Goal: Task Accomplishment & Management: Manage account settings

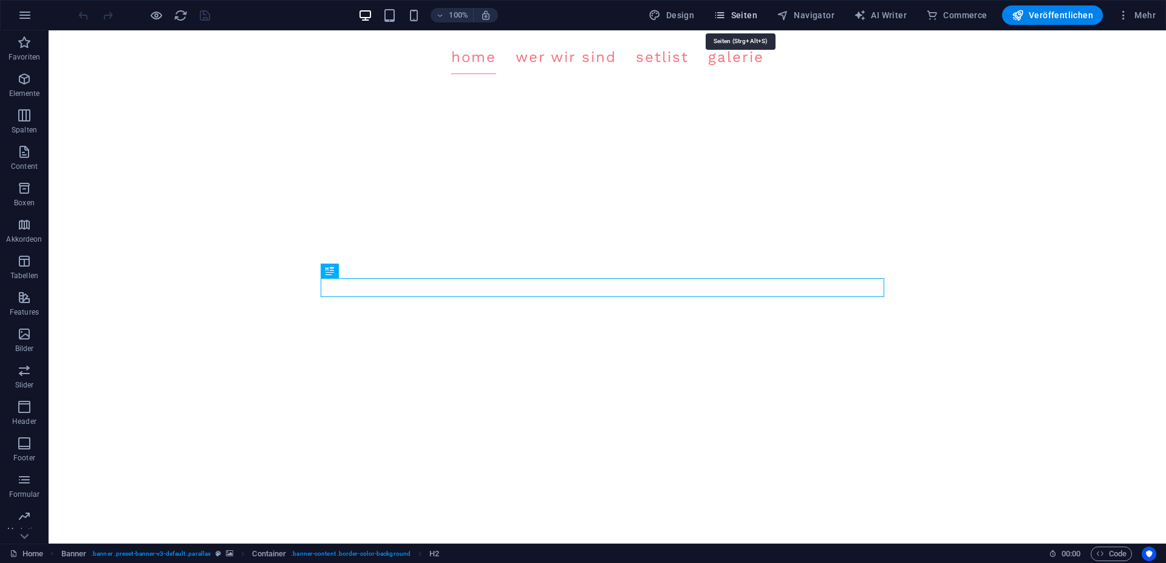
click at [737, 18] on span "Seiten" at bounding box center [735, 15] width 44 height 12
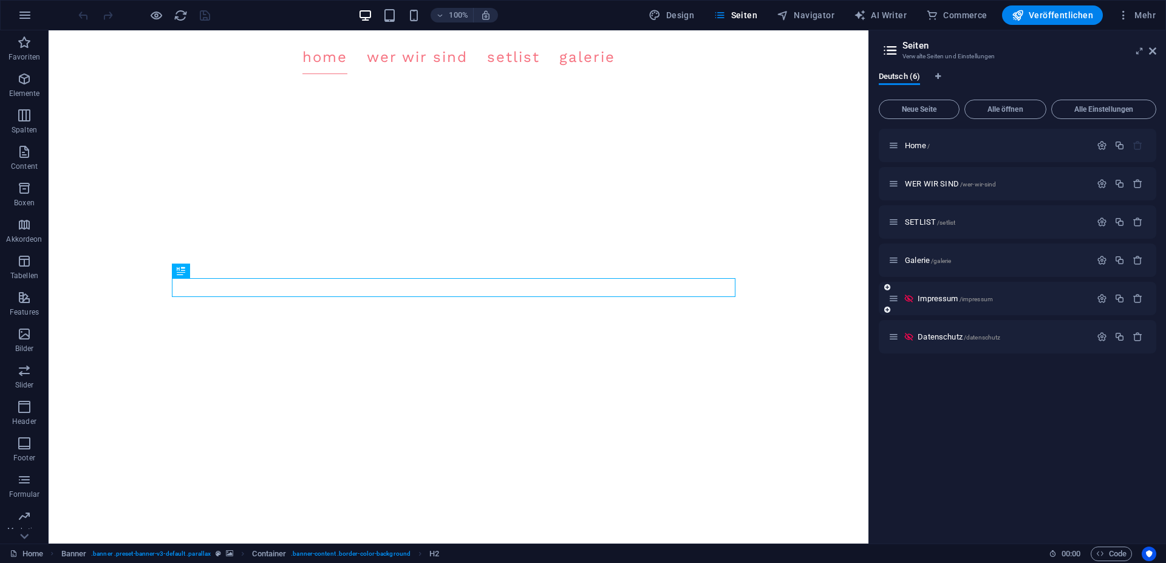
click at [945, 302] on div "Impressum /impressum" at bounding box center [989, 298] width 202 height 14
click at [944, 295] on span "Impressum /impressum" at bounding box center [954, 298] width 75 height 9
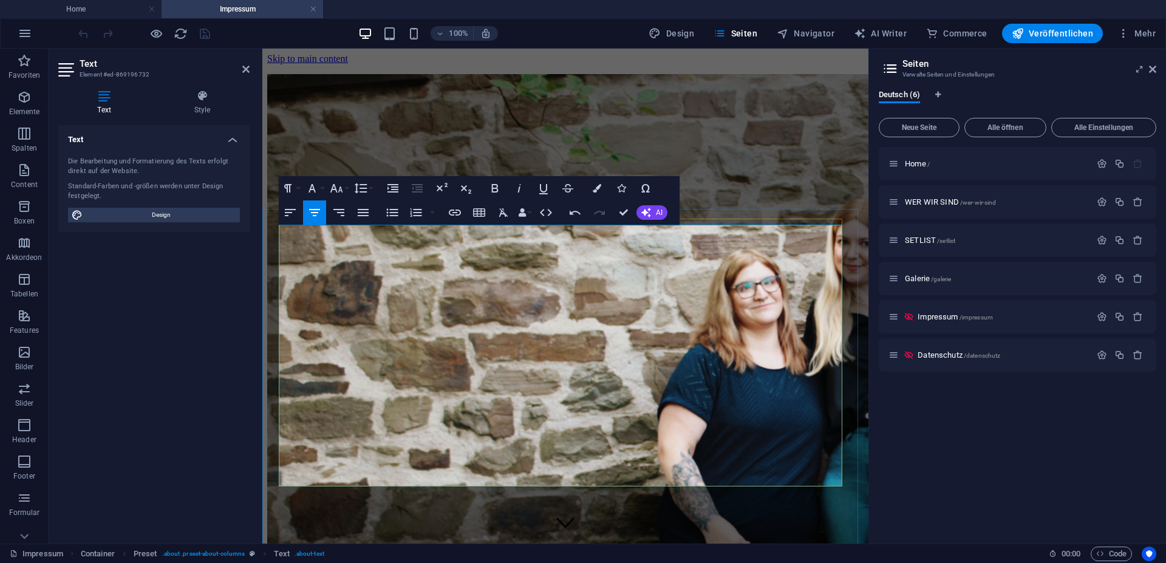
drag, startPoint x: 629, startPoint y: 383, endPoint x: 455, endPoint y: 369, distance: 174.2
copy p "Telefon: 02742 / [PHONE_NUMBER] [EMAIL_ADDRESS][DOMAIN_NAME]"
click at [1074, 38] on span "Veröffentlichen" at bounding box center [1052, 33] width 81 height 12
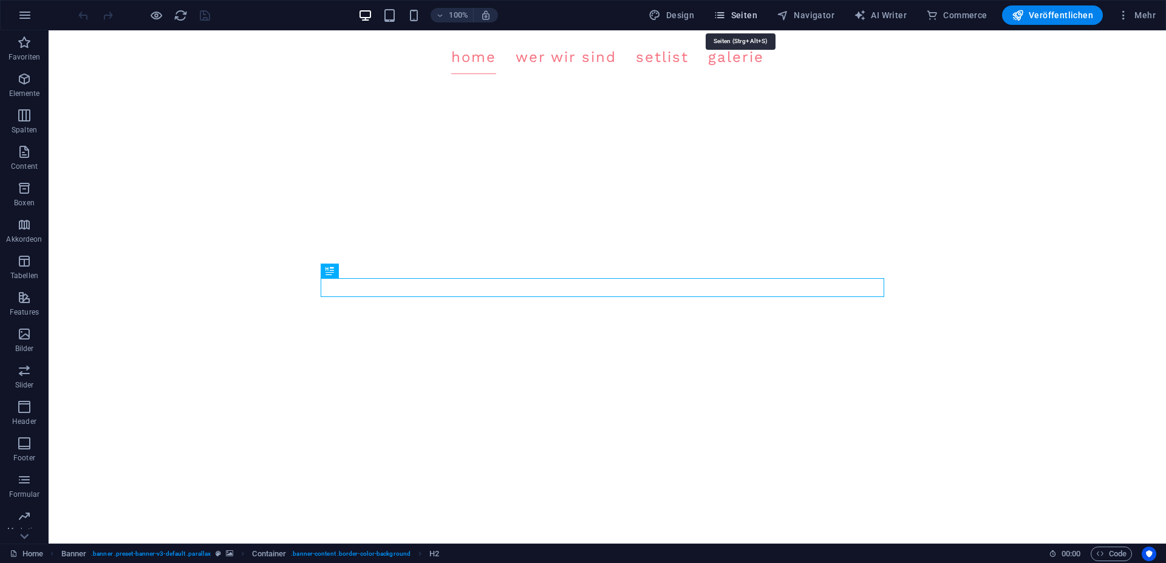
click at [743, 13] on span "Seiten" at bounding box center [735, 15] width 44 height 12
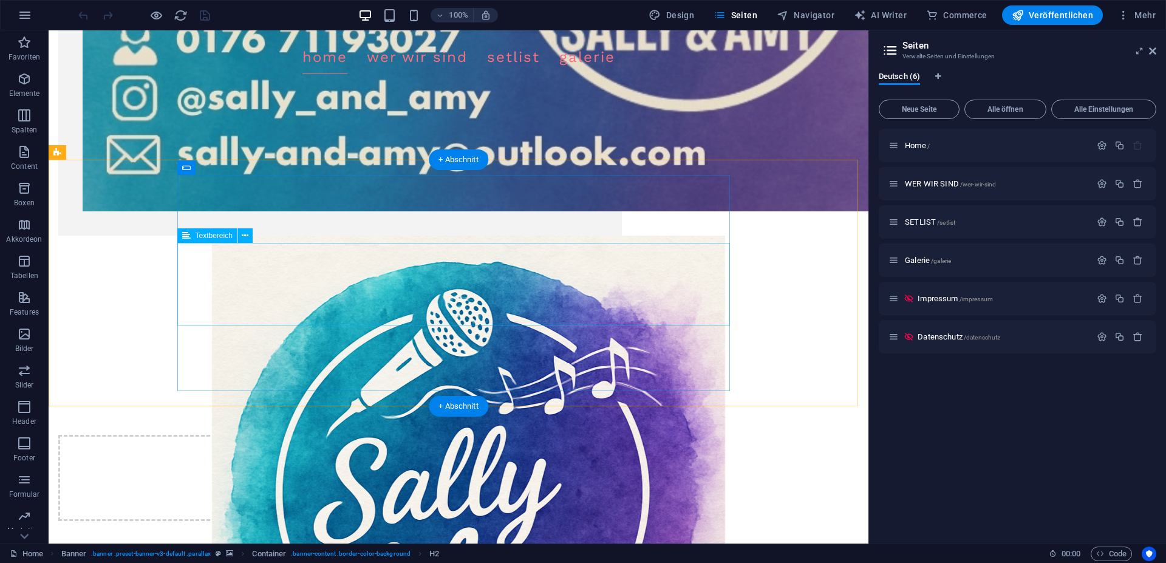
scroll to position [1211, 0]
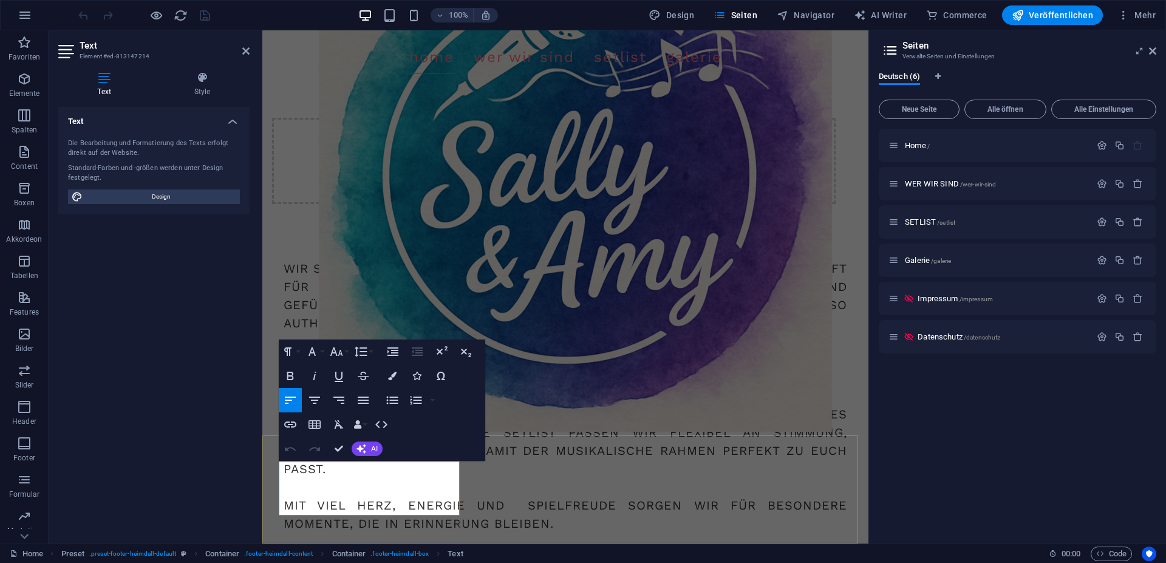
drag, startPoint x: 387, startPoint y: 507, endPoint x: 277, endPoint y: 465, distance: 118.2
click at [343, 351] on icon "button" at bounding box center [336, 351] width 15 height 15
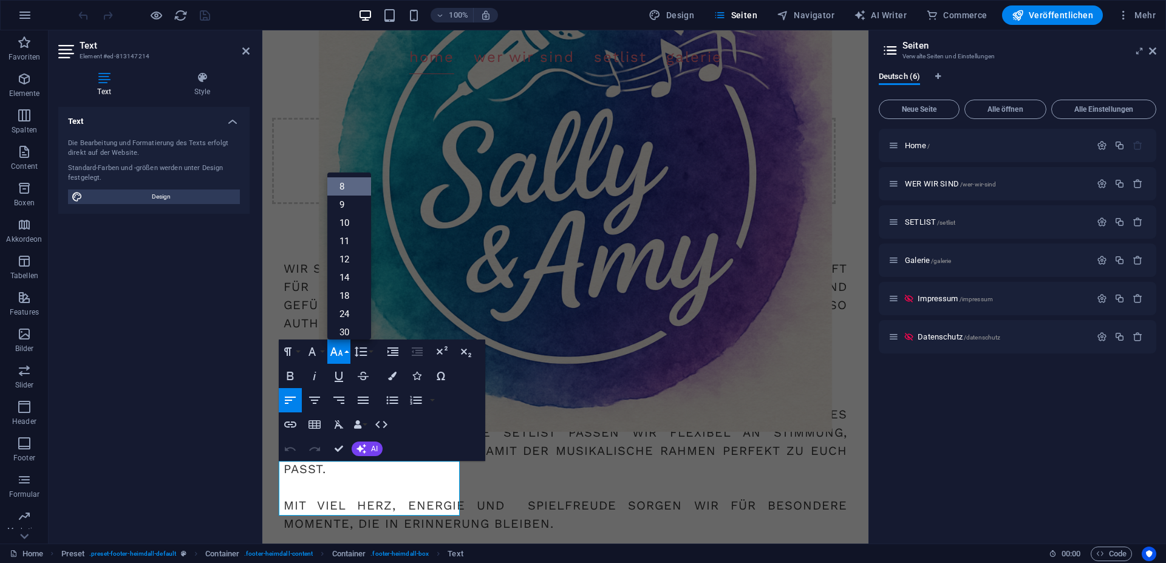
click at [346, 189] on link "8" at bounding box center [349, 186] width 44 height 18
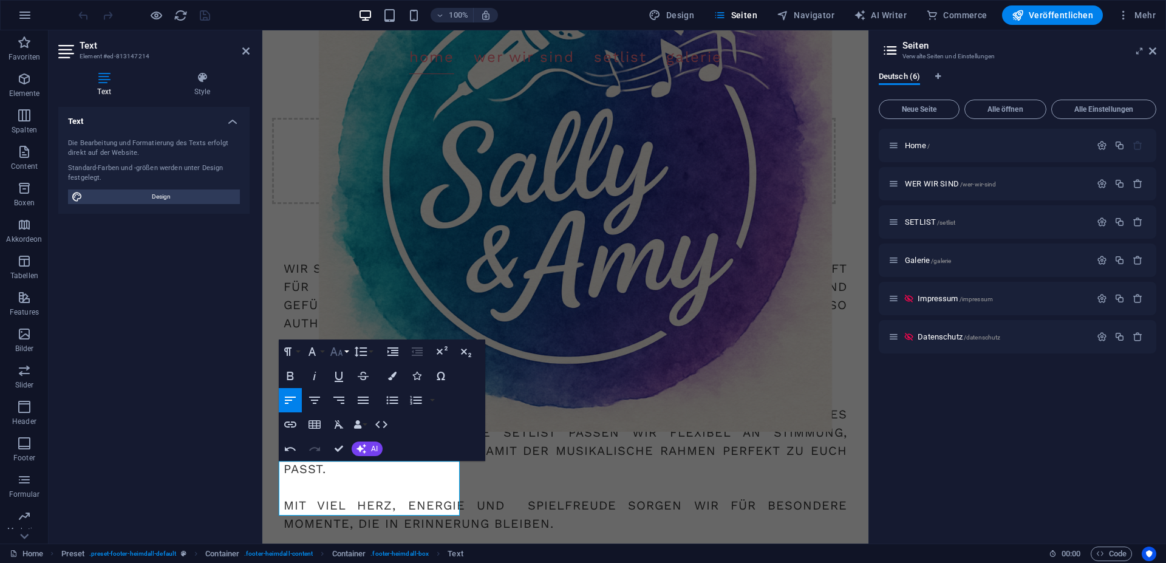
click at [344, 352] on button "Font Size" at bounding box center [338, 351] width 23 height 24
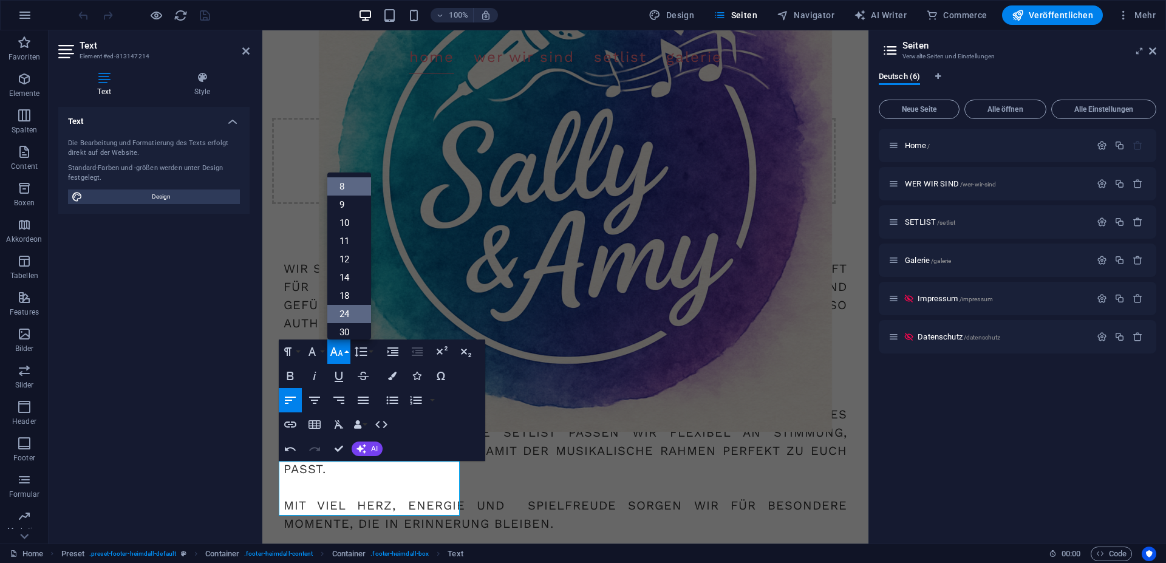
scroll to position [14, 0]
click at [342, 191] on link "9" at bounding box center [349, 191] width 44 height 18
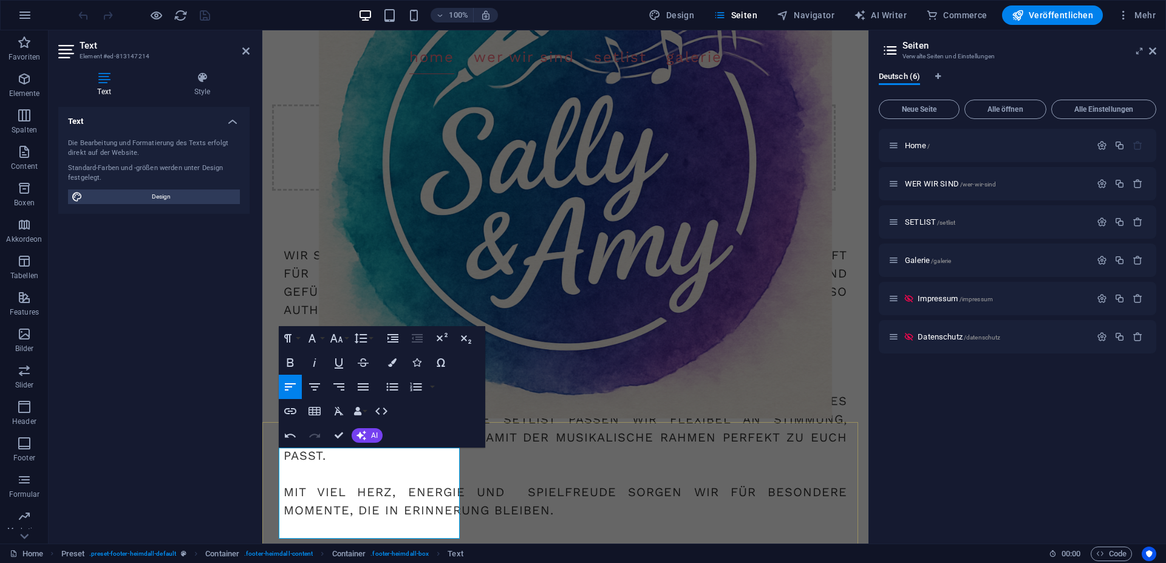
scroll to position [1229, 0]
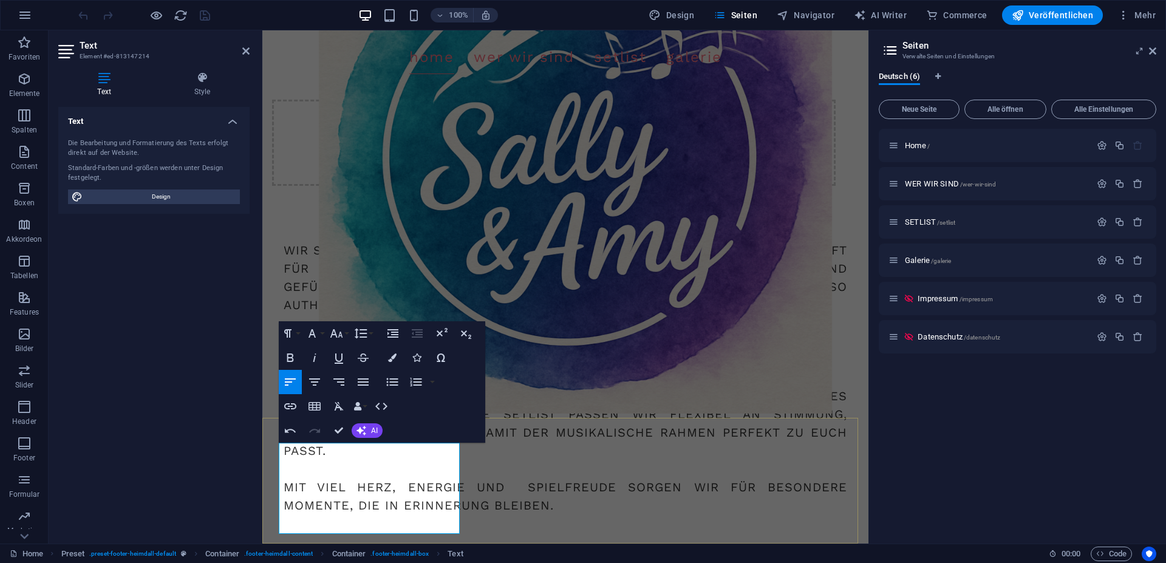
drag, startPoint x: 414, startPoint y: 522, endPoint x: 270, endPoint y: 446, distance: 163.2
click at [364, 332] on icon "button" at bounding box center [360, 333] width 15 height 15
click at [369, 329] on button "Line Height" at bounding box center [363, 333] width 23 height 24
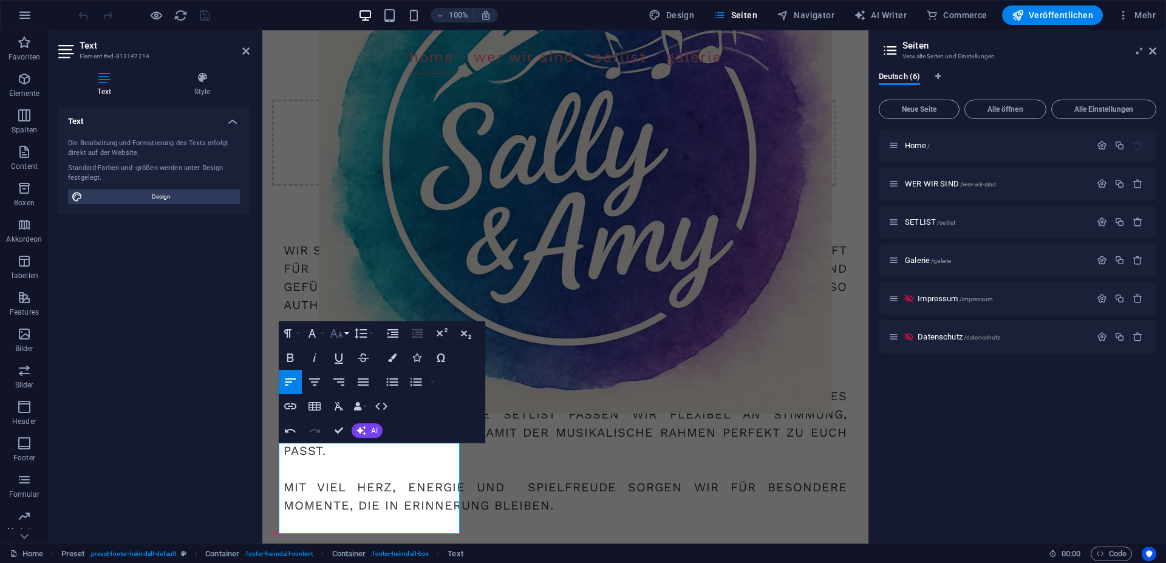
click at [343, 336] on icon "button" at bounding box center [336, 333] width 15 height 15
click at [344, 379] on link "10" at bounding box center [349, 379] width 44 height 18
click at [341, 330] on icon "button" at bounding box center [336, 333] width 15 height 15
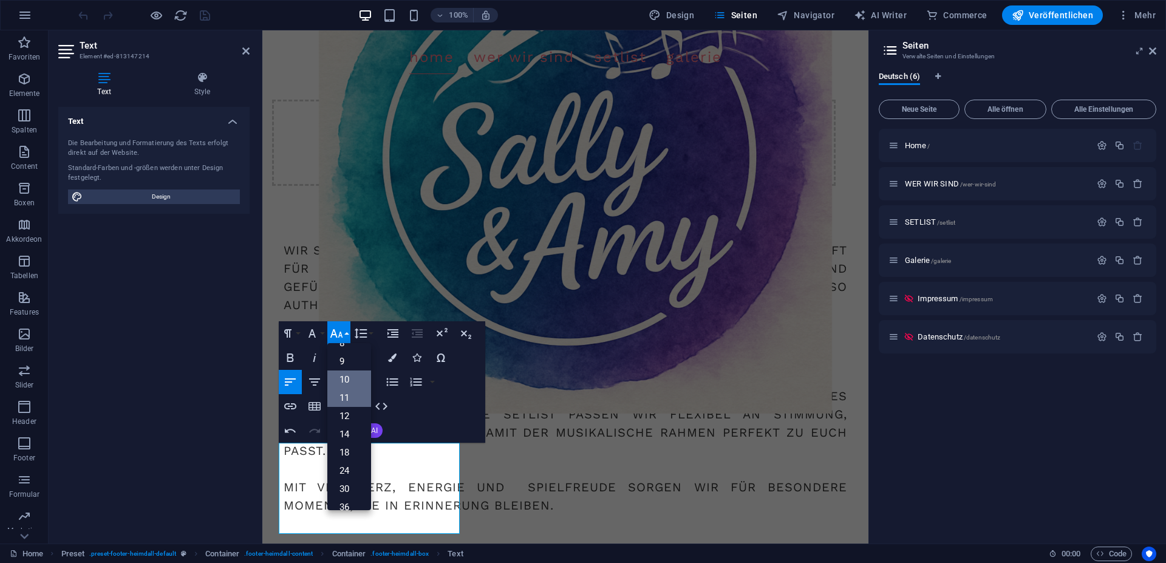
scroll to position [50, 0]
click at [349, 385] on link "12" at bounding box center [349, 379] width 44 height 18
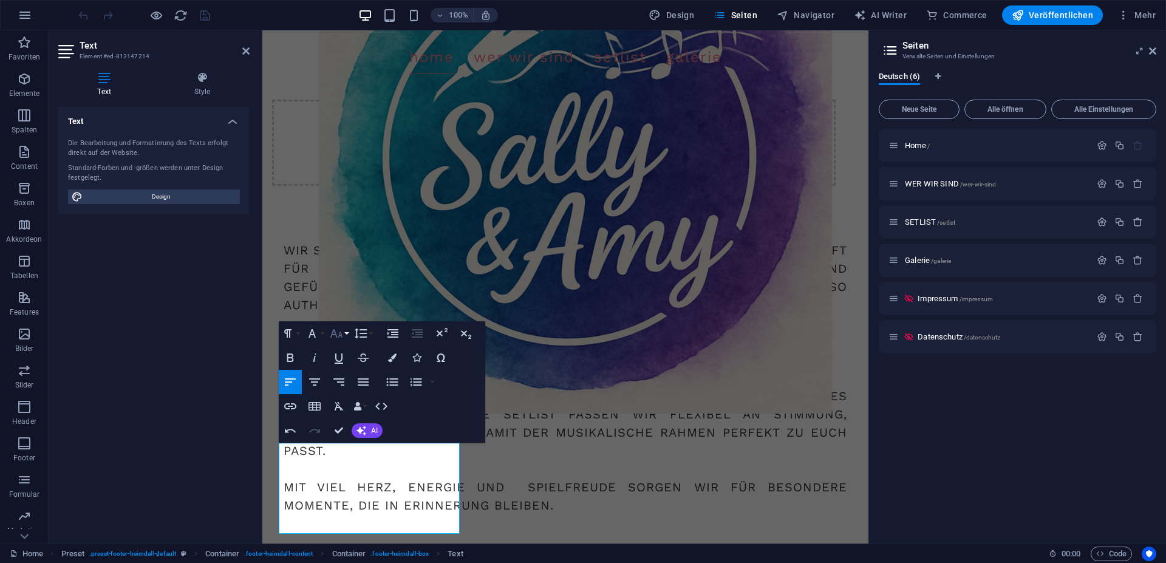
click at [344, 335] on button "Font Size" at bounding box center [338, 333] width 23 height 24
click at [363, 332] on icon "button" at bounding box center [360, 333] width 15 height 15
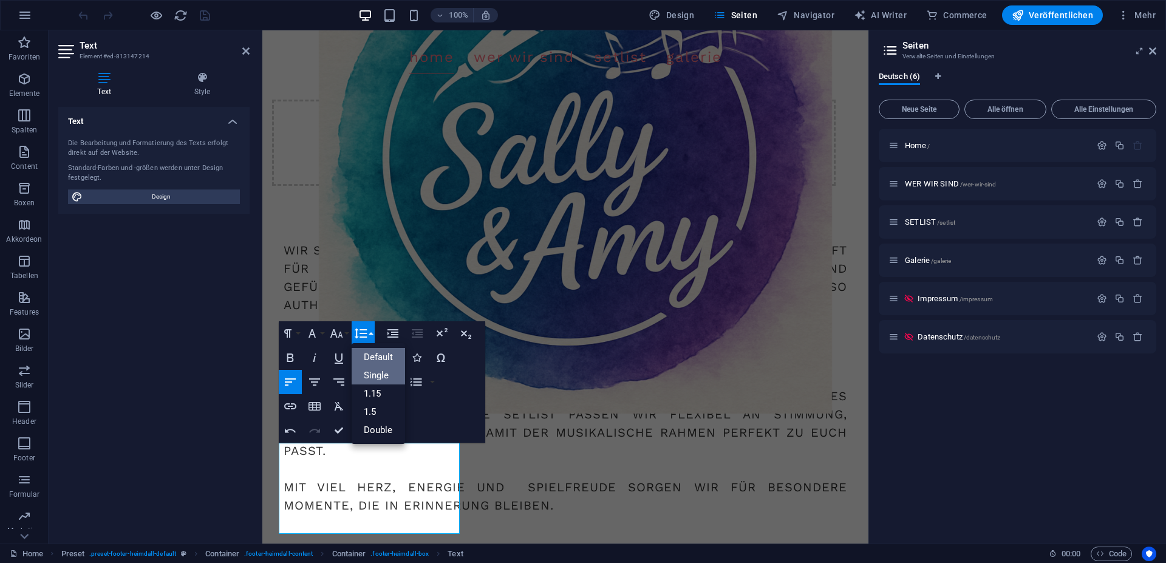
click at [379, 375] on link "Single" at bounding box center [379, 375] width 54 height 18
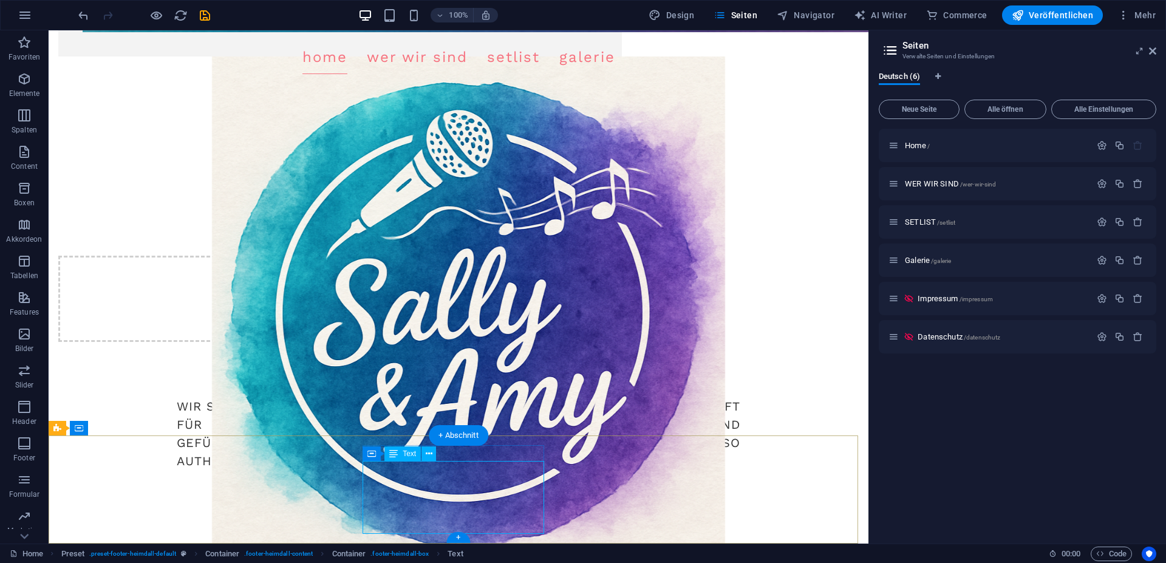
scroll to position [1199, 0]
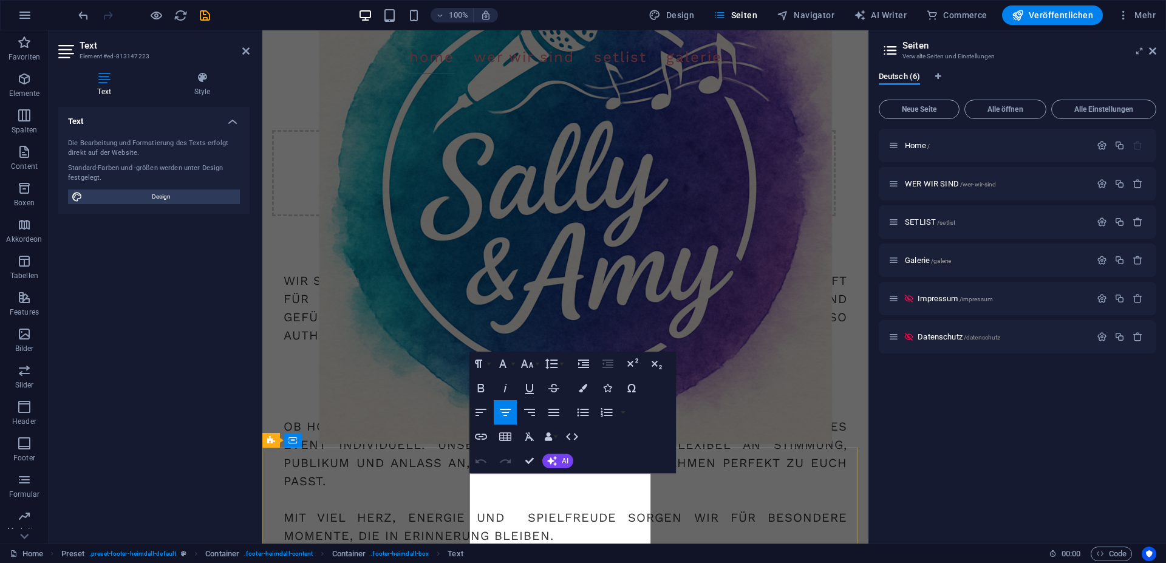
click at [552, 363] on icon "button" at bounding box center [551, 364] width 13 height 10
click at [556, 398] on link "Single" at bounding box center [569, 406] width 54 height 18
click at [520, 361] on button "Font Size" at bounding box center [529, 364] width 23 height 24
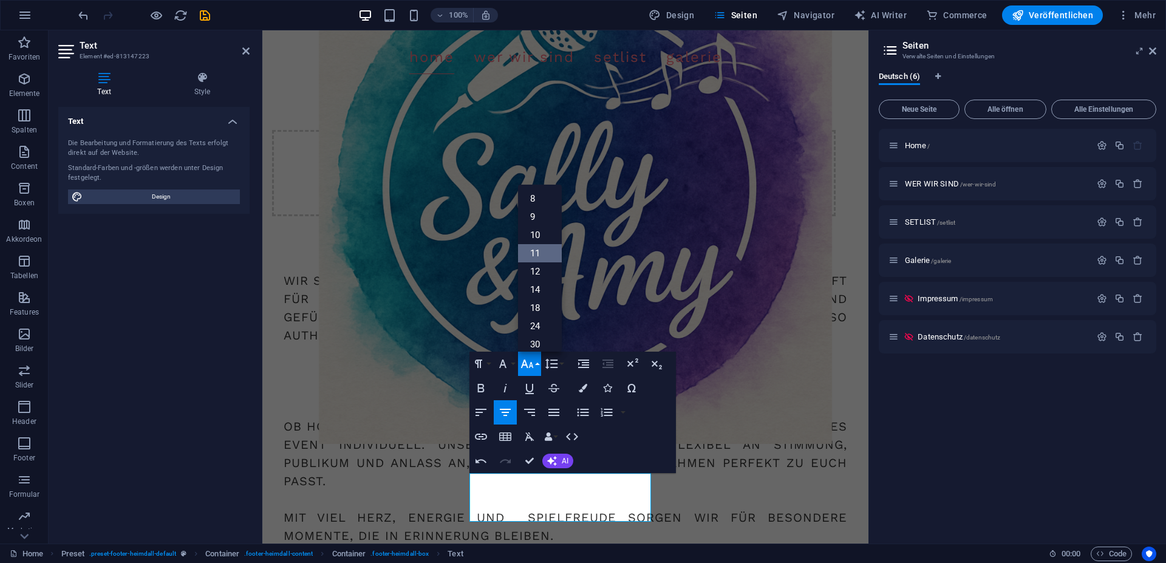
click at [539, 252] on link "11" at bounding box center [540, 253] width 44 height 18
click at [519, 388] on button "Underline" at bounding box center [529, 388] width 23 height 24
click at [521, 376] on button "Underline" at bounding box center [529, 388] width 23 height 24
click at [524, 368] on icon "button" at bounding box center [527, 363] width 15 height 15
click at [537, 254] on link "11" at bounding box center [540, 253] width 44 height 18
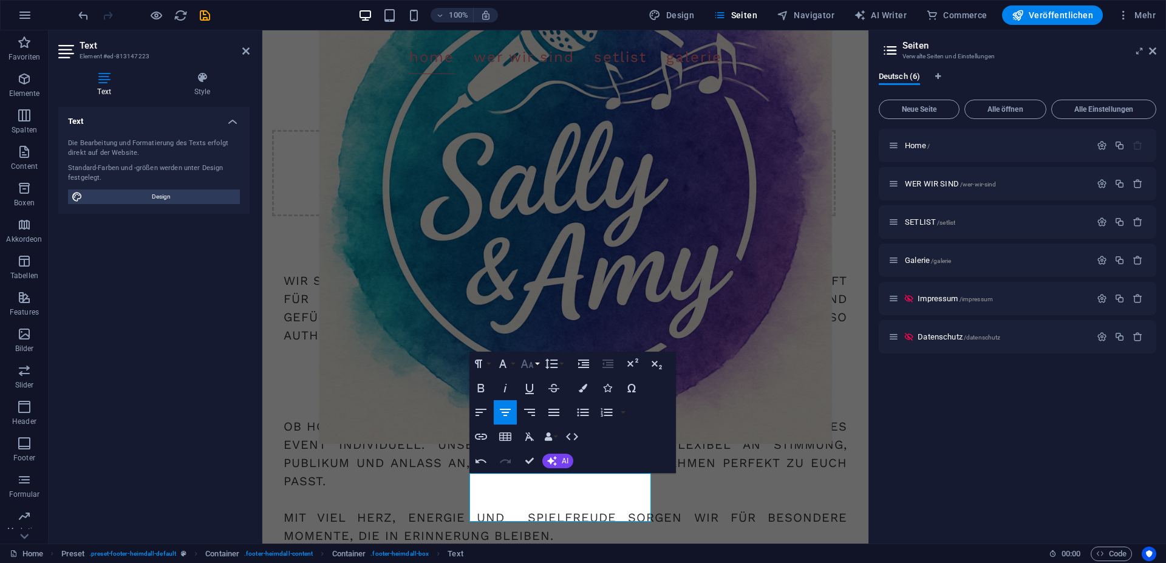
click at [529, 369] on icon "button" at bounding box center [527, 363] width 15 height 15
click at [537, 260] on link "11" at bounding box center [540, 253] width 44 height 18
click at [530, 364] on icon "button" at bounding box center [527, 363] width 13 height 9
click at [531, 276] on link "12" at bounding box center [540, 271] width 44 height 18
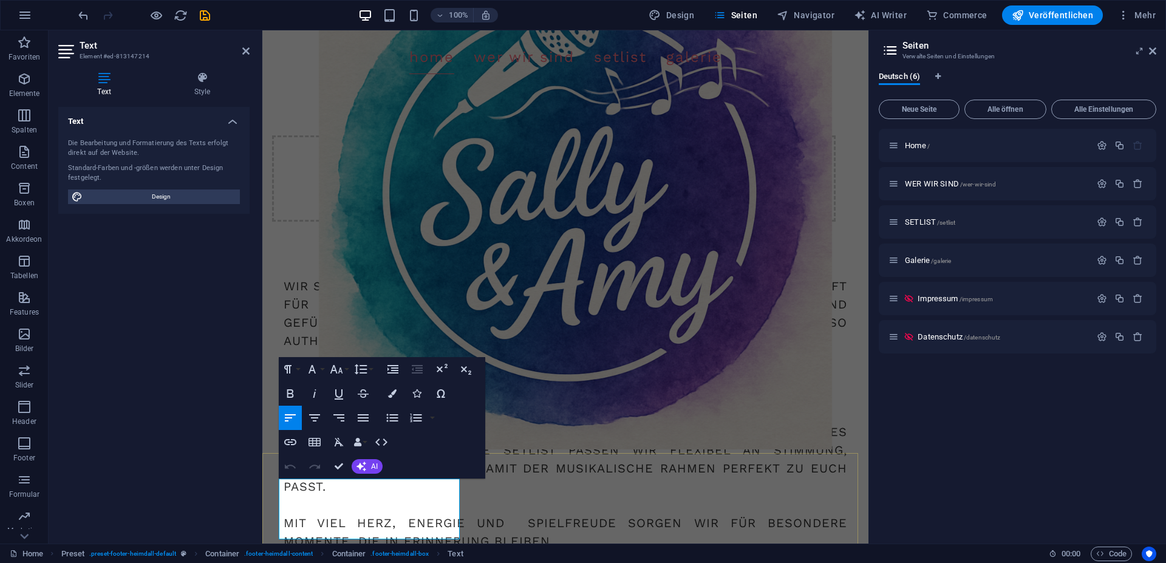
click at [317, 367] on icon "button" at bounding box center [312, 369] width 15 height 15
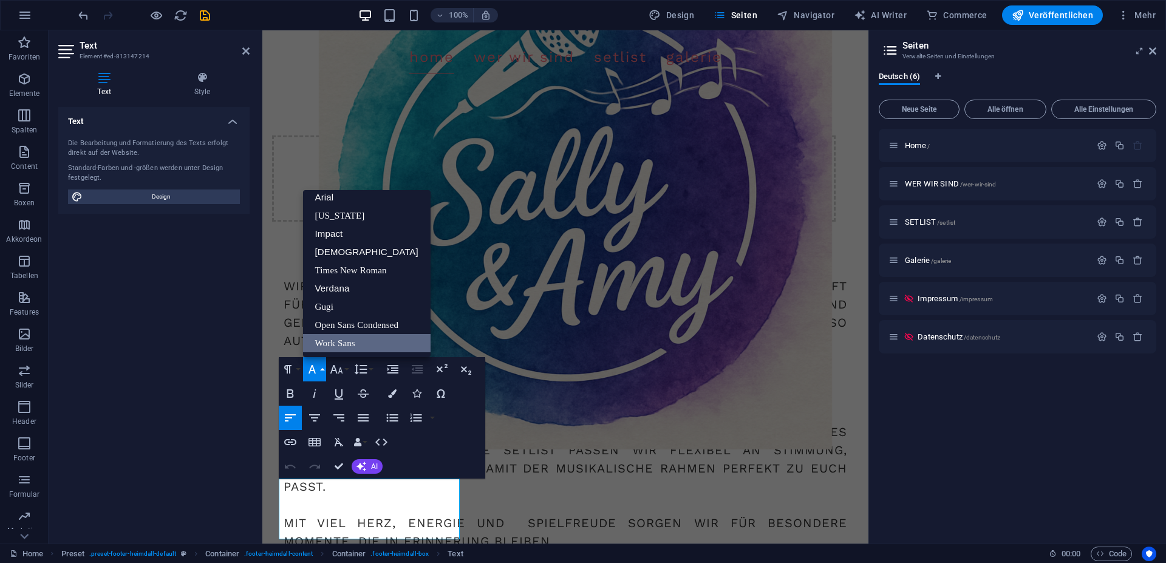
scroll to position [7, 0]
click at [332, 367] on icon "button" at bounding box center [336, 369] width 15 height 15
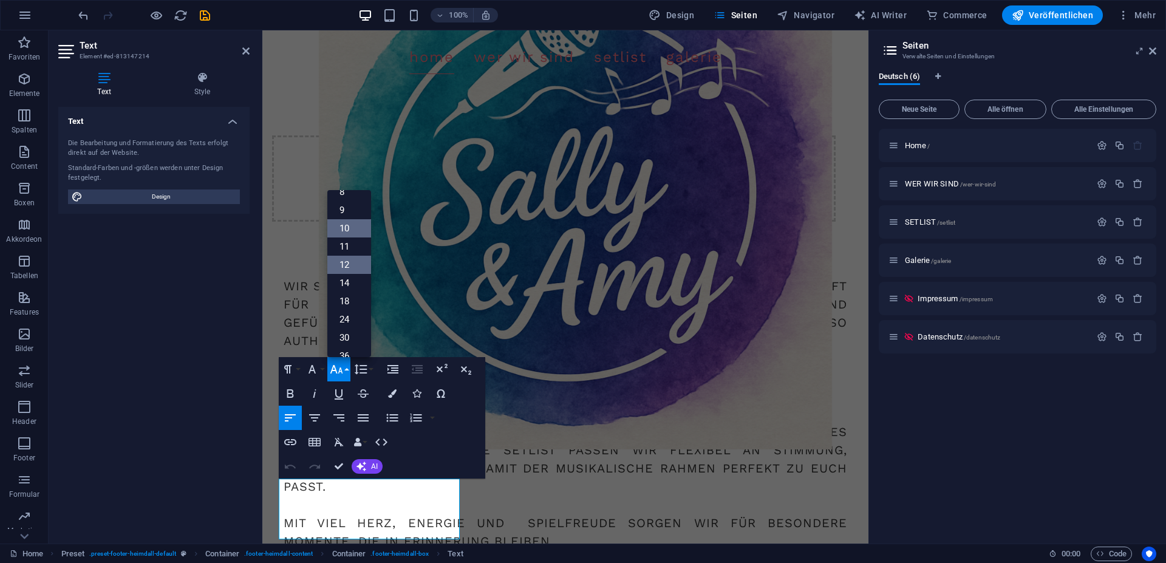
scroll to position [0, 0]
click at [350, 285] on link "12" at bounding box center [349, 277] width 44 height 18
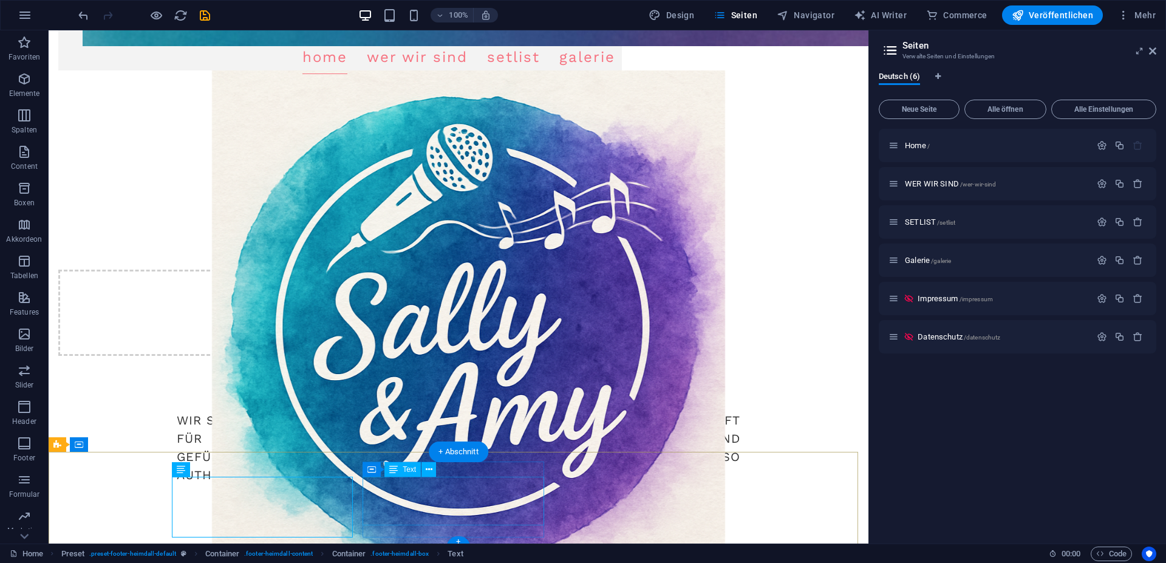
scroll to position [1199, 0]
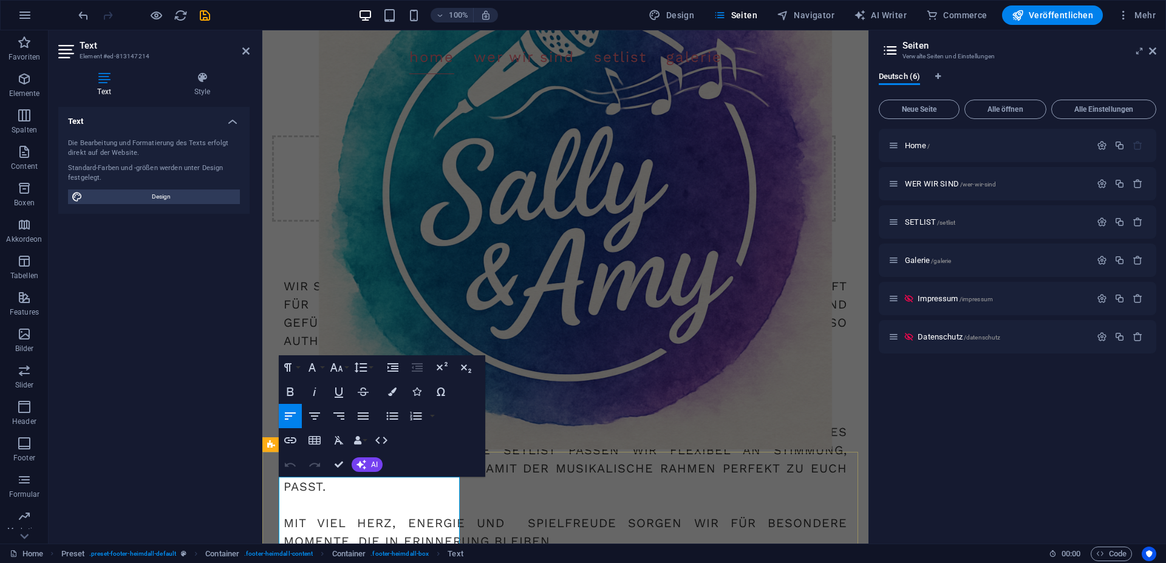
scroll to position [1211, 0]
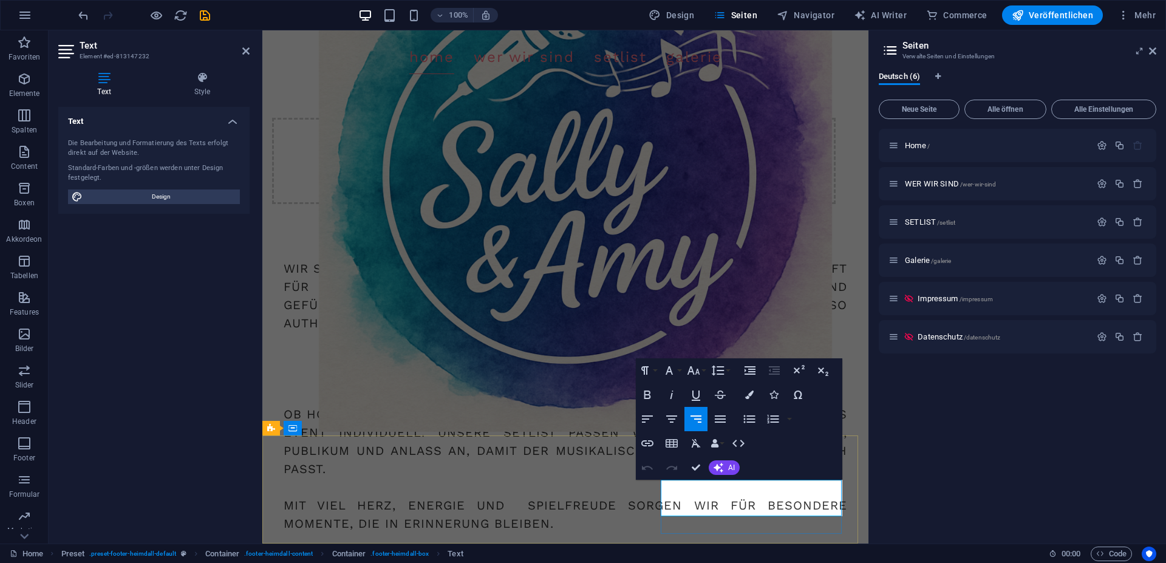
click at [678, 374] on button "Font Family" at bounding box center [671, 370] width 23 height 24
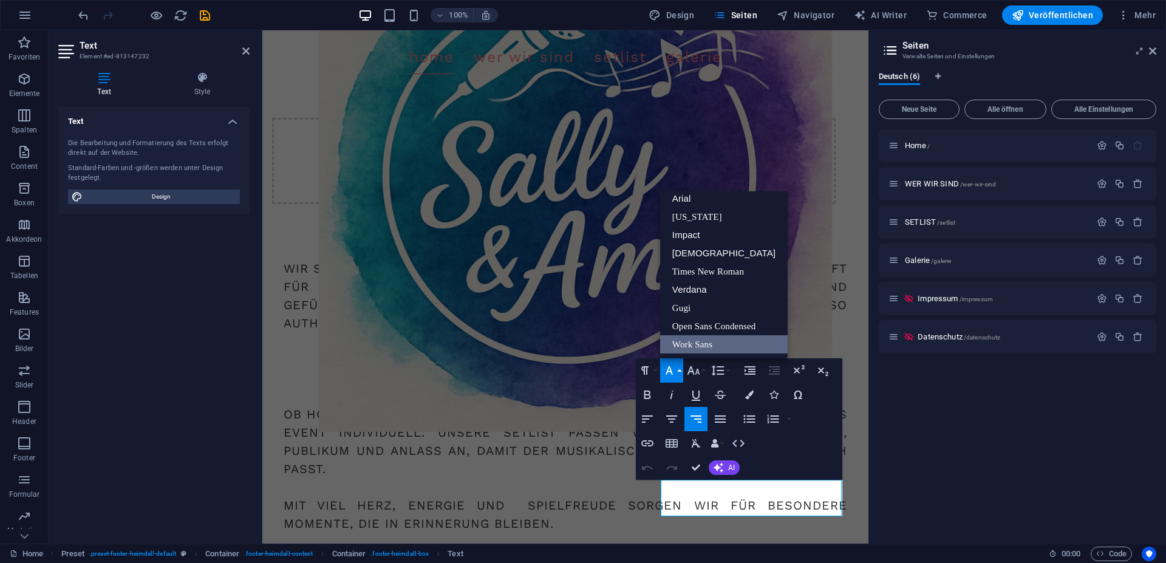
scroll to position [7, 0]
click at [700, 371] on icon "button" at bounding box center [693, 370] width 15 height 15
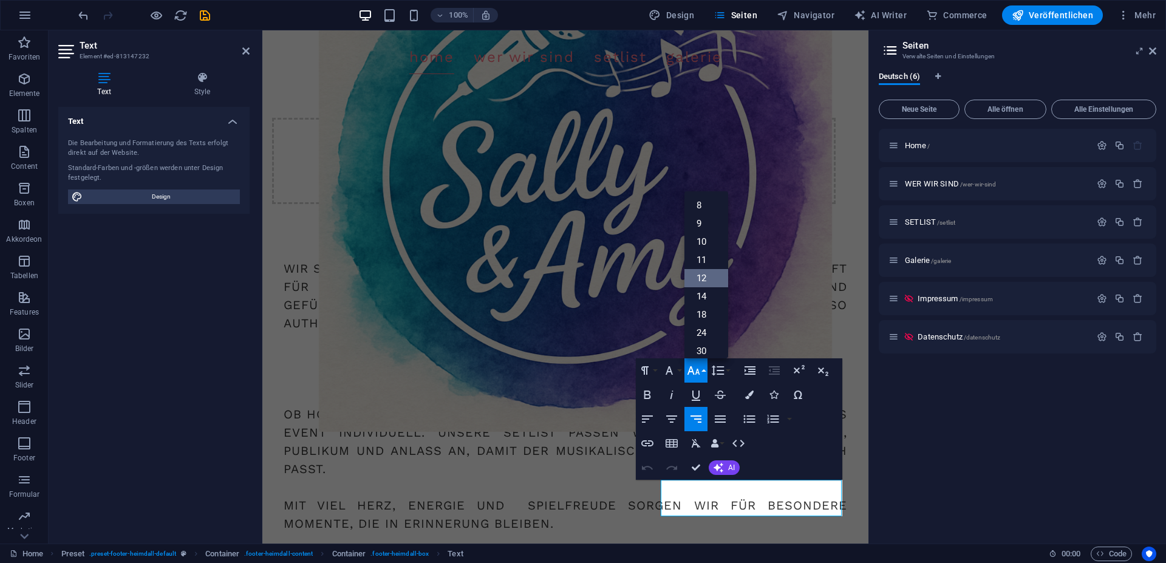
click at [702, 274] on link "12" at bounding box center [706, 278] width 44 height 18
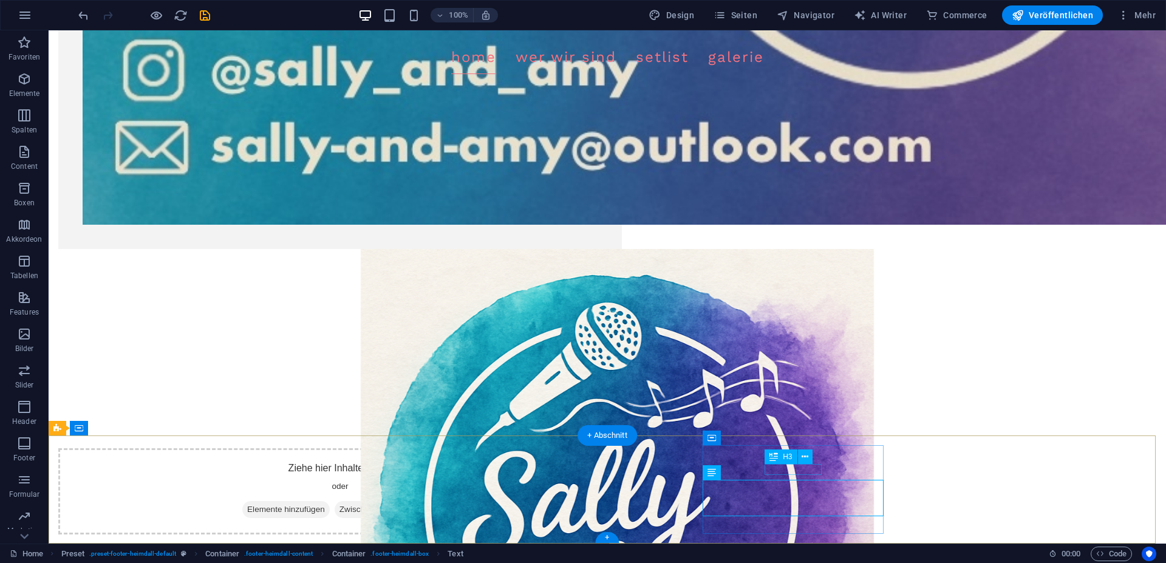
click at [788, 458] on span "H3" at bounding box center [787, 456] width 9 height 7
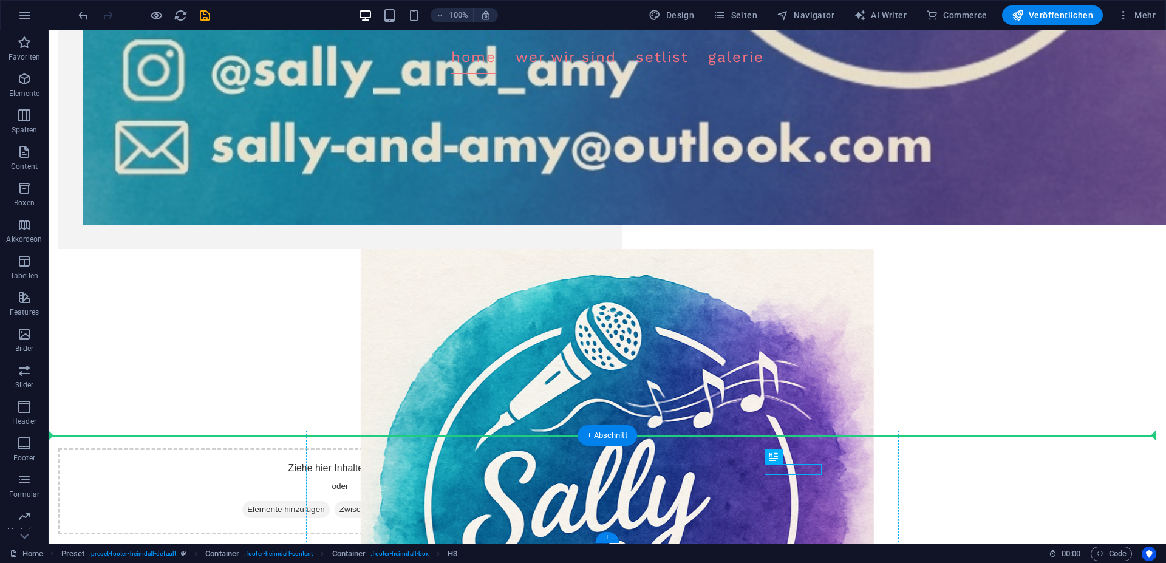
drag, startPoint x: 833, startPoint y: 486, endPoint x: 833, endPoint y: 478, distance: 7.9
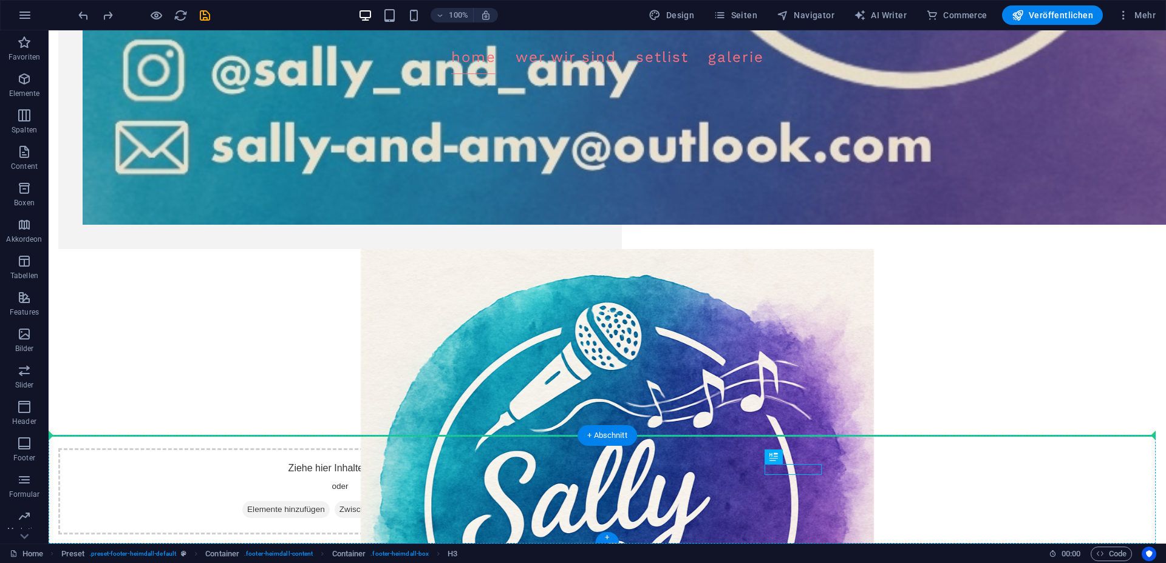
drag, startPoint x: 685, startPoint y: 469, endPoint x: 894, endPoint y: 477, distance: 209.0
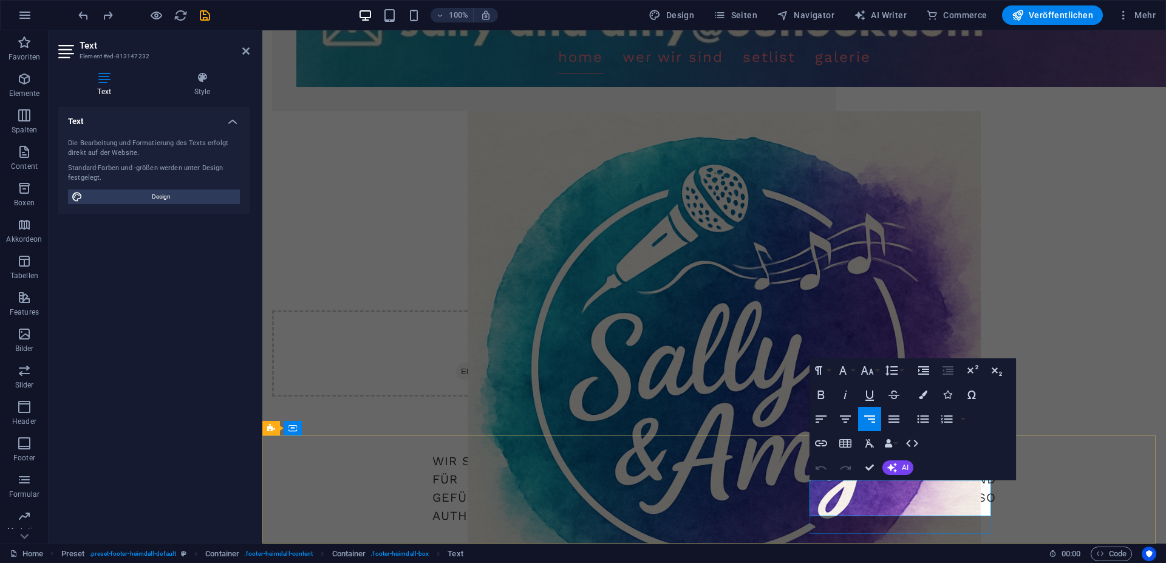
drag, startPoint x: 933, startPoint y: 489, endPoint x: 995, endPoint y: 485, distance: 62.0
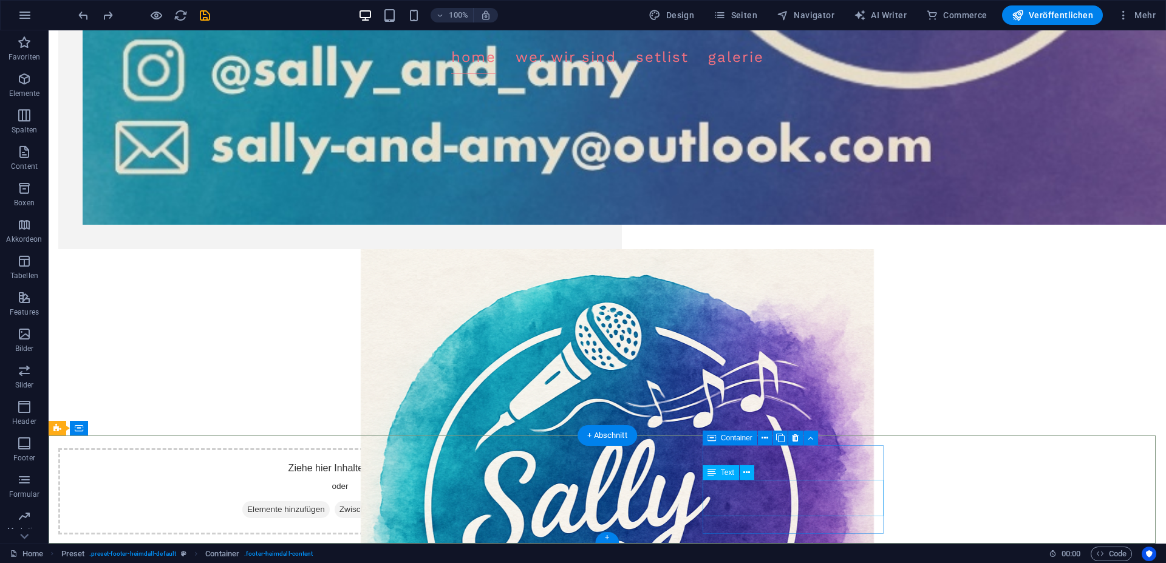
click at [725, 472] on span "Text" at bounding box center [727, 472] width 13 height 7
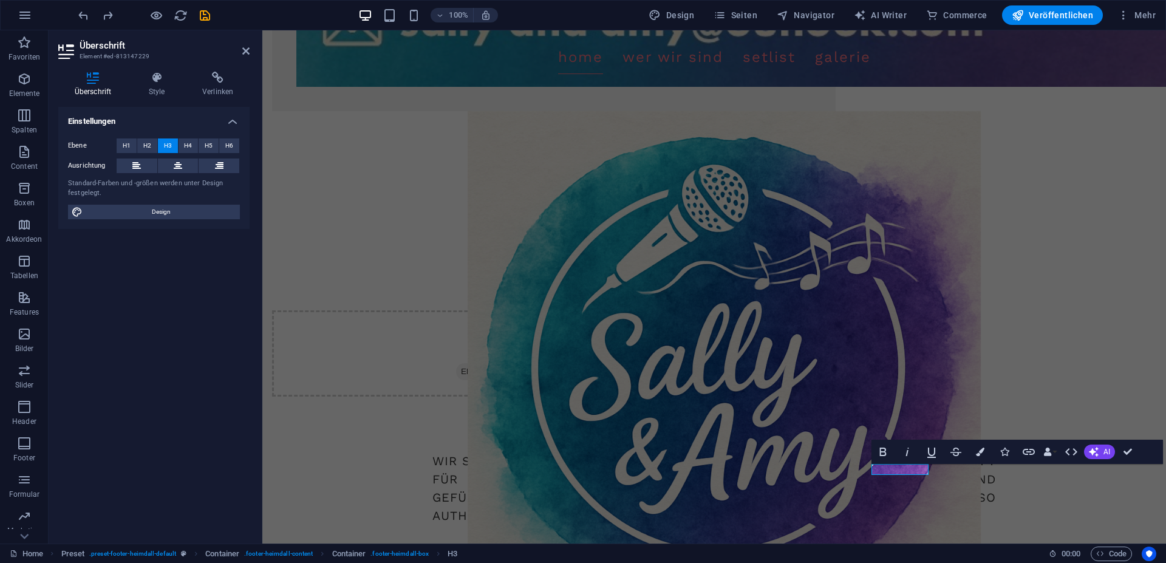
click at [234, 52] on header "Überschrift Element #ed-813147229" at bounding box center [153, 46] width 191 height 32
drag, startPoint x: 245, startPoint y: 48, endPoint x: 196, endPoint y: 19, distance: 56.9
click at [245, 48] on icon at bounding box center [245, 51] width 7 height 10
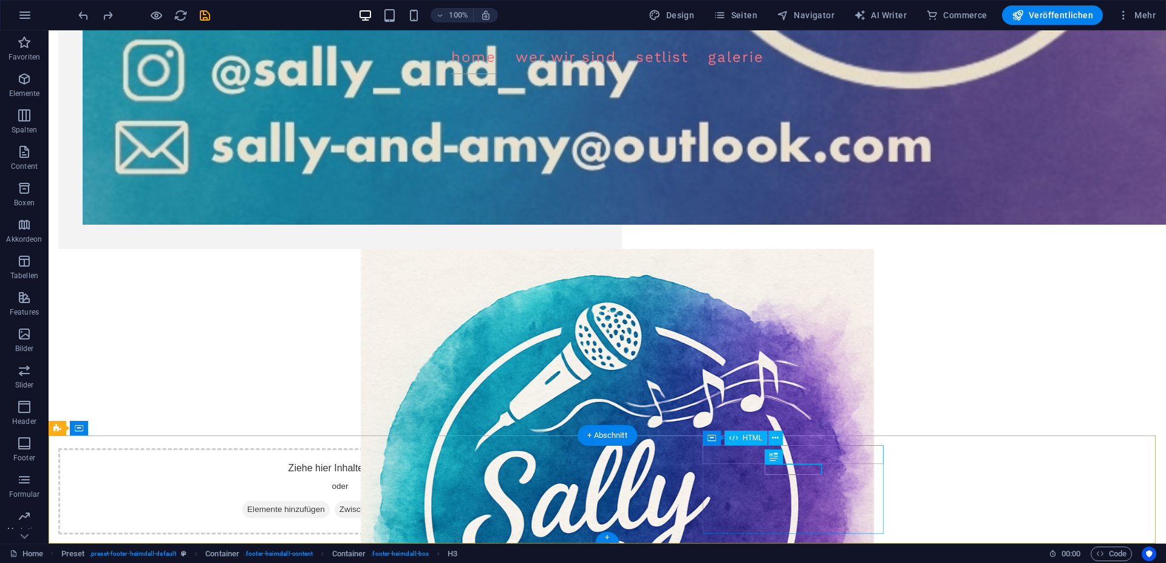
drag, startPoint x: 720, startPoint y: 530, endPoint x: 774, endPoint y: 506, distance: 59.2
click at [771, 436] on button at bounding box center [765, 438] width 15 height 15
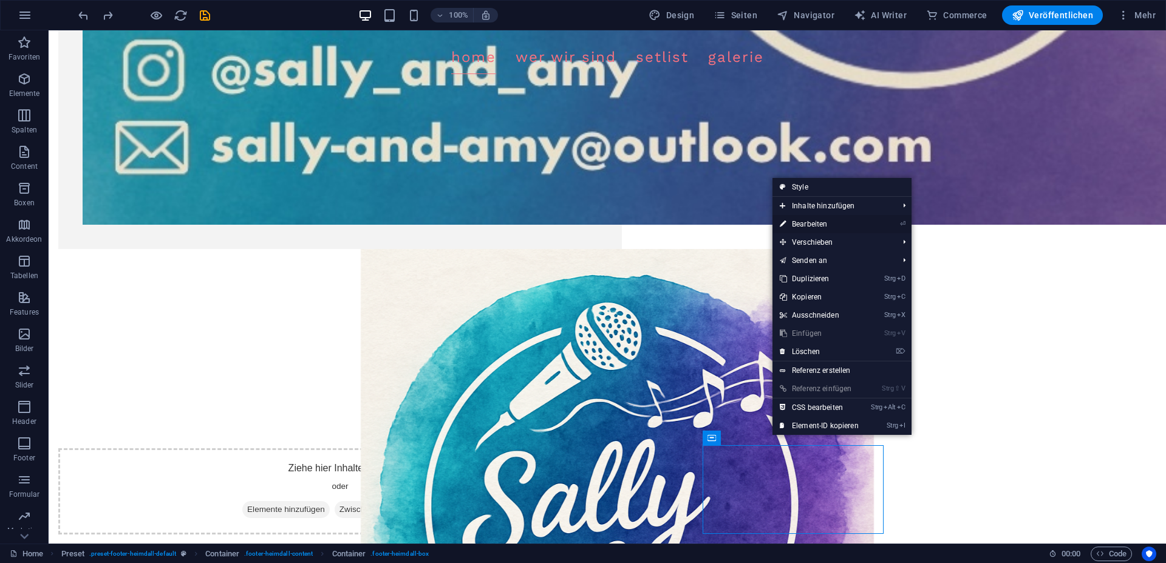
click at [825, 226] on link "⏎ Bearbeiten" at bounding box center [819, 224] width 94 height 18
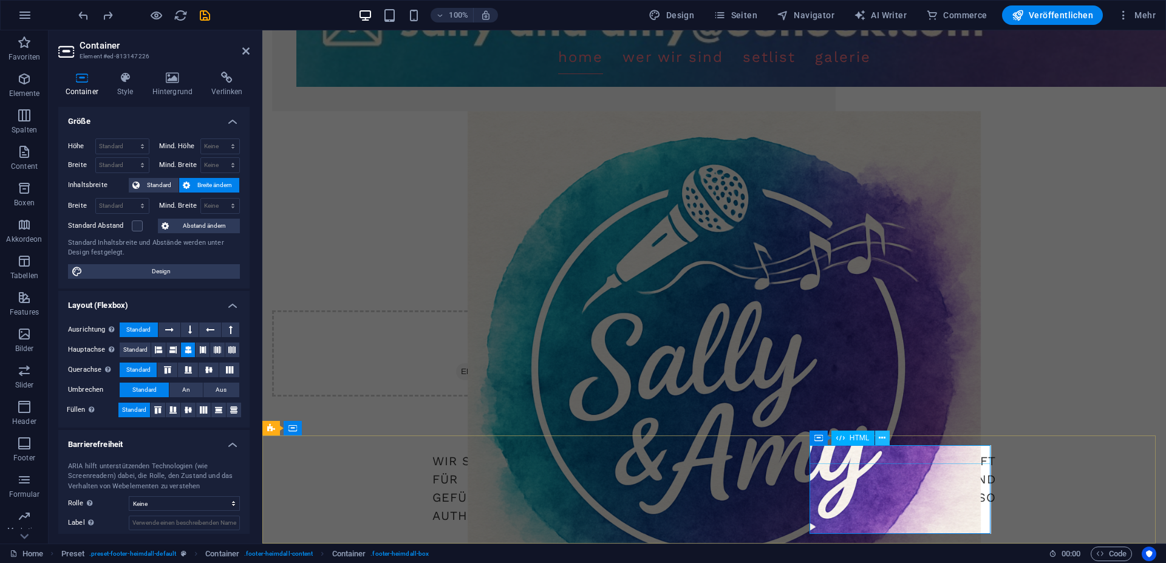
click at [876, 438] on button at bounding box center [882, 438] width 15 height 15
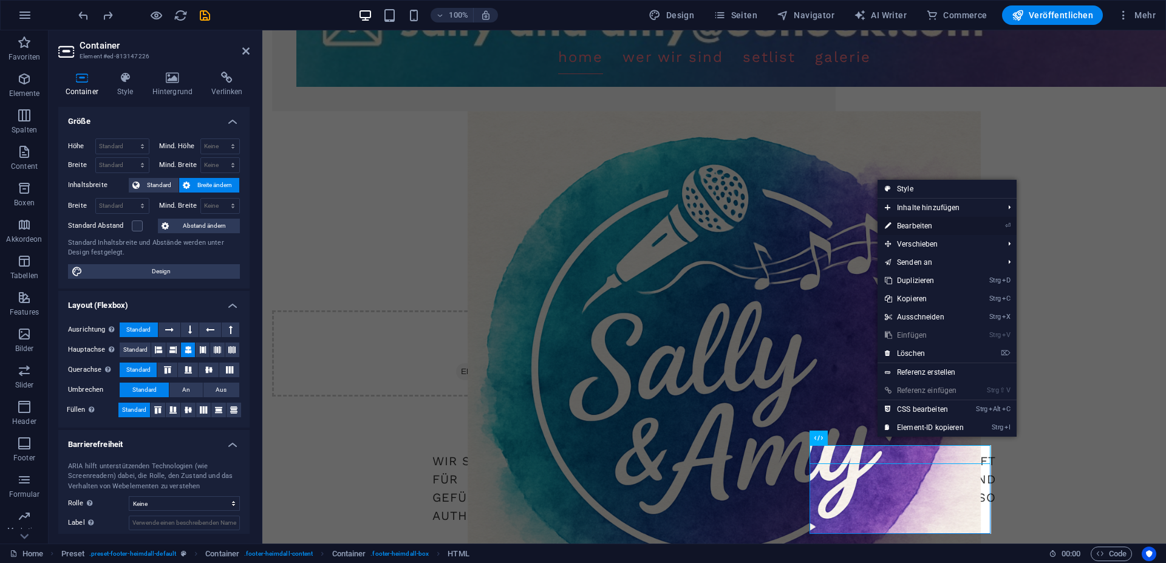
click at [928, 219] on link "⏎ Bearbeiten" at bounding box center [924, 226] width 94 height 18
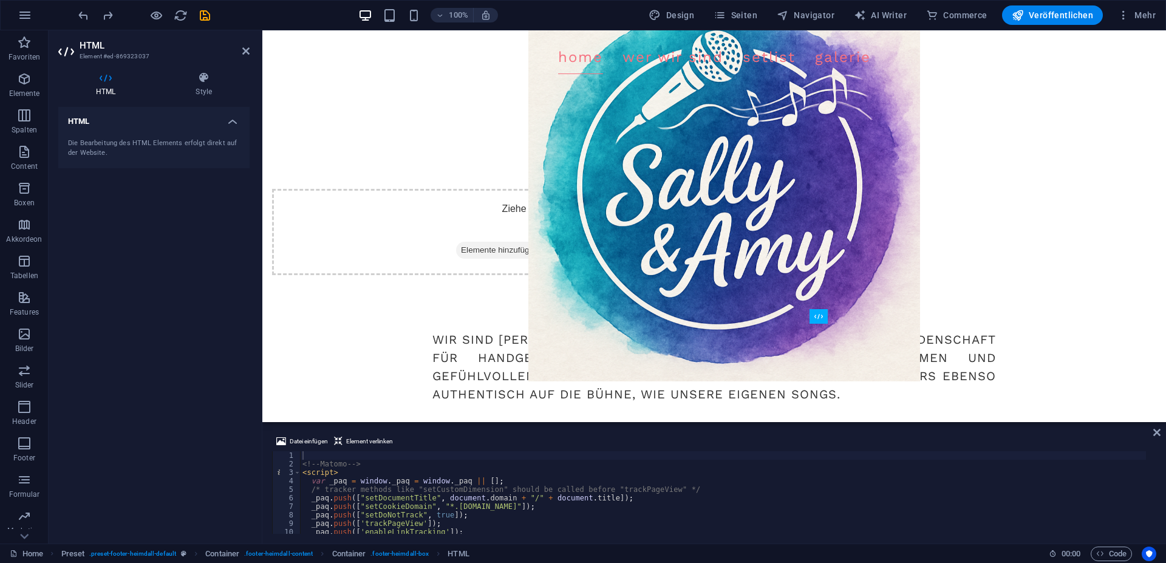
drag, startPoint x: 826, startPoint y: 336, endPoint x: 851, endPoint y: 377, distance: 48.2
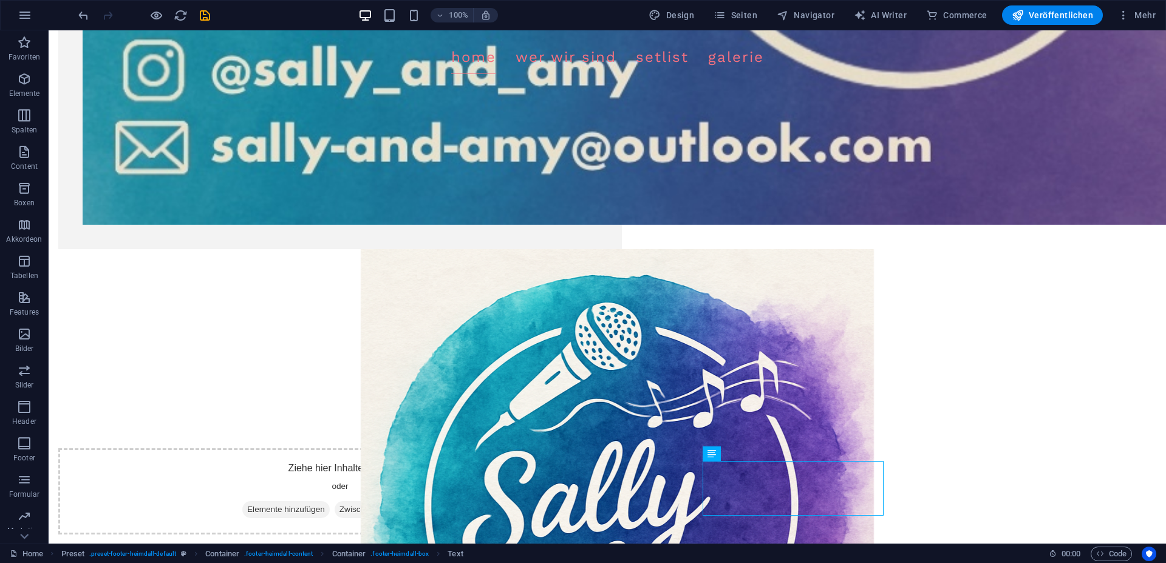
click at [1041, 1] on div "100% Design Seiten Navigator AI Writer Commerce Veröffentlichen Mehr" at bounding box center [583, 15] width 1165 height 29
click at [1041, 13] on span "Veröffentlichen" at bounding box center [1052, 15] width 81 height 12
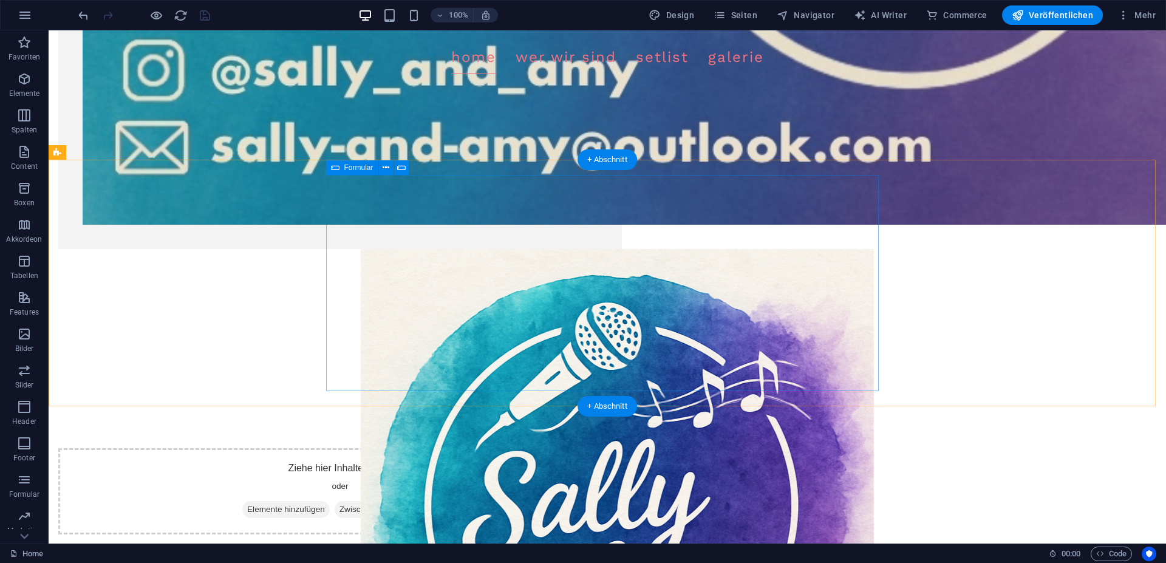
scroll to position [1211, 0]
